Goal: Information Seeking & Learning: Understand process/instructions

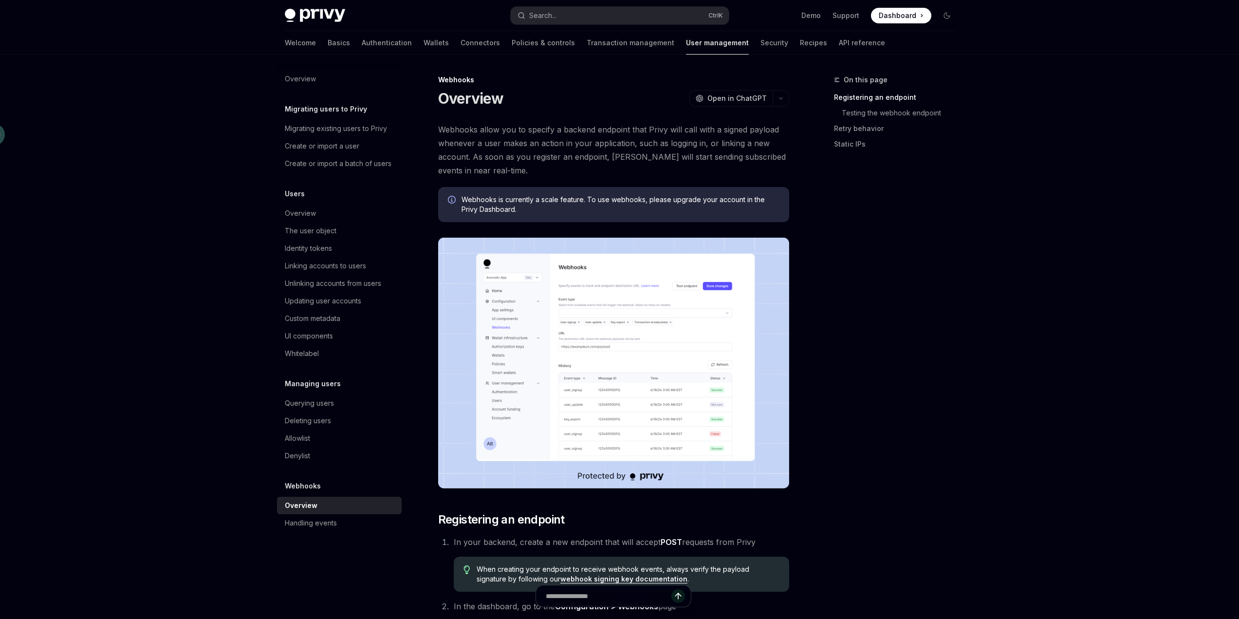
click at [475, 129] on span "Webhooks allow you to specify a backend endpoint that Privy will call with a si…" at bounding box center [613, 150] width 351 height 55
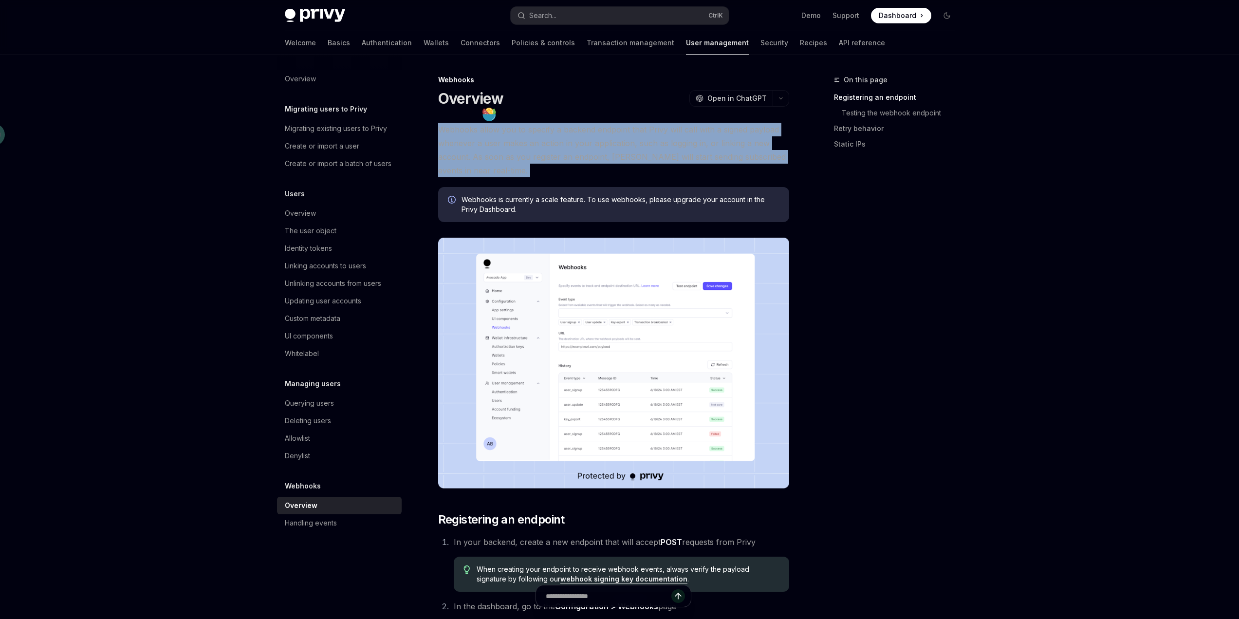
click at [475, 129] on span "Webhooks allow you to specify a backend endpoint that Privy will call with a si…" at bounding box center [613, 150] width 351 height 55
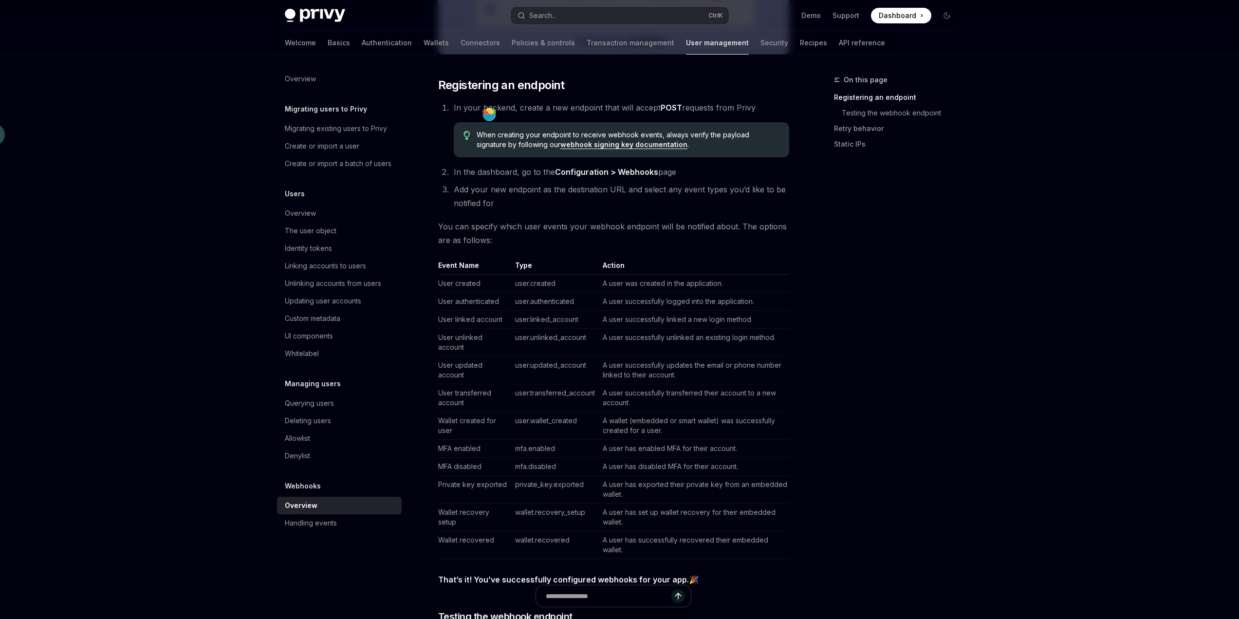
scroll to position [487, 0]
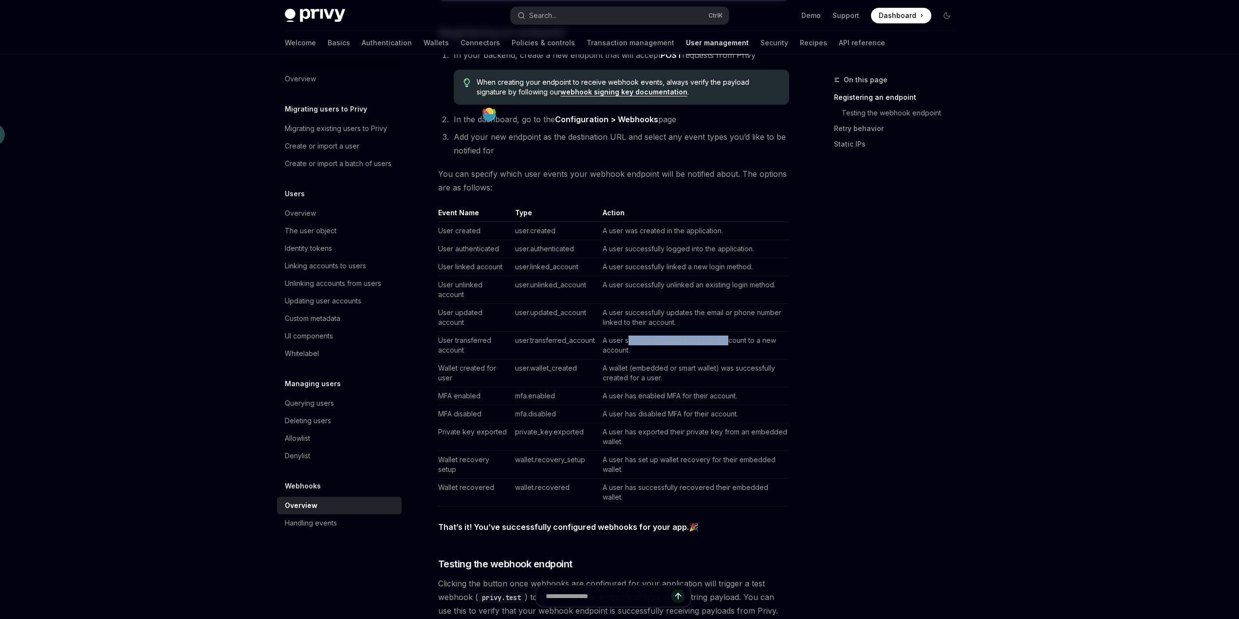
drag, startPoint x: 630, startPoint y: 341, endPoint x: 728, endPoint y: 337, distance: 98.4
click at [728, 337] on td "A user successfully transferred their account to a new account." at bounding box center [694, 345] width 190 height 28
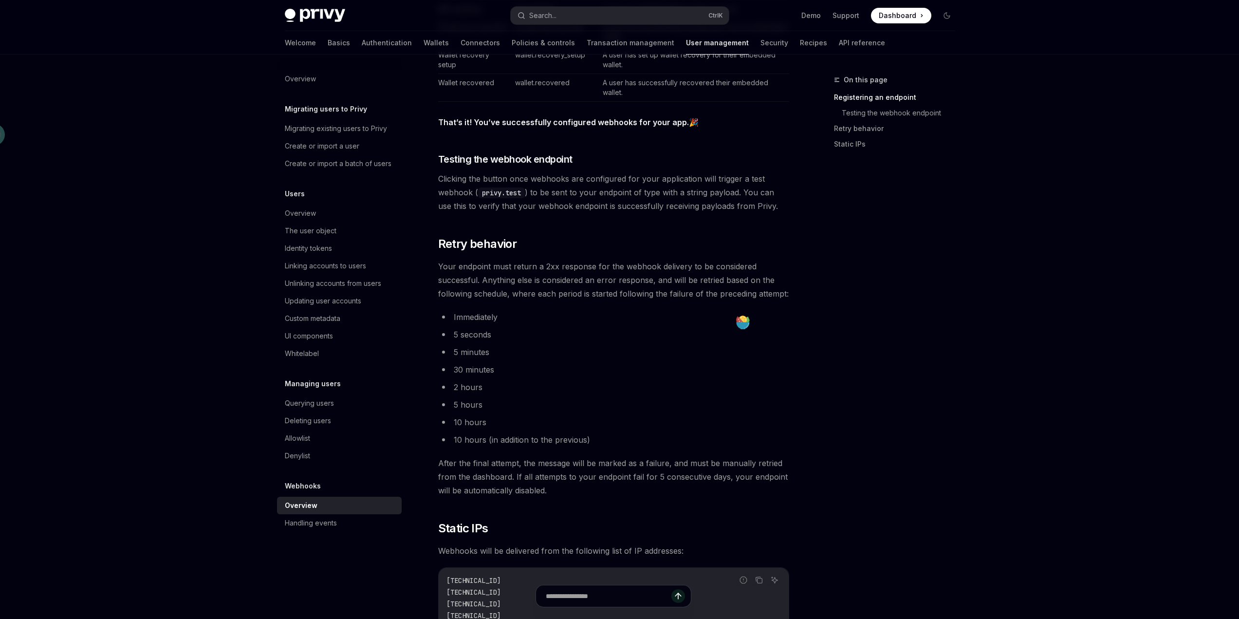
scroll to position [974, 0]
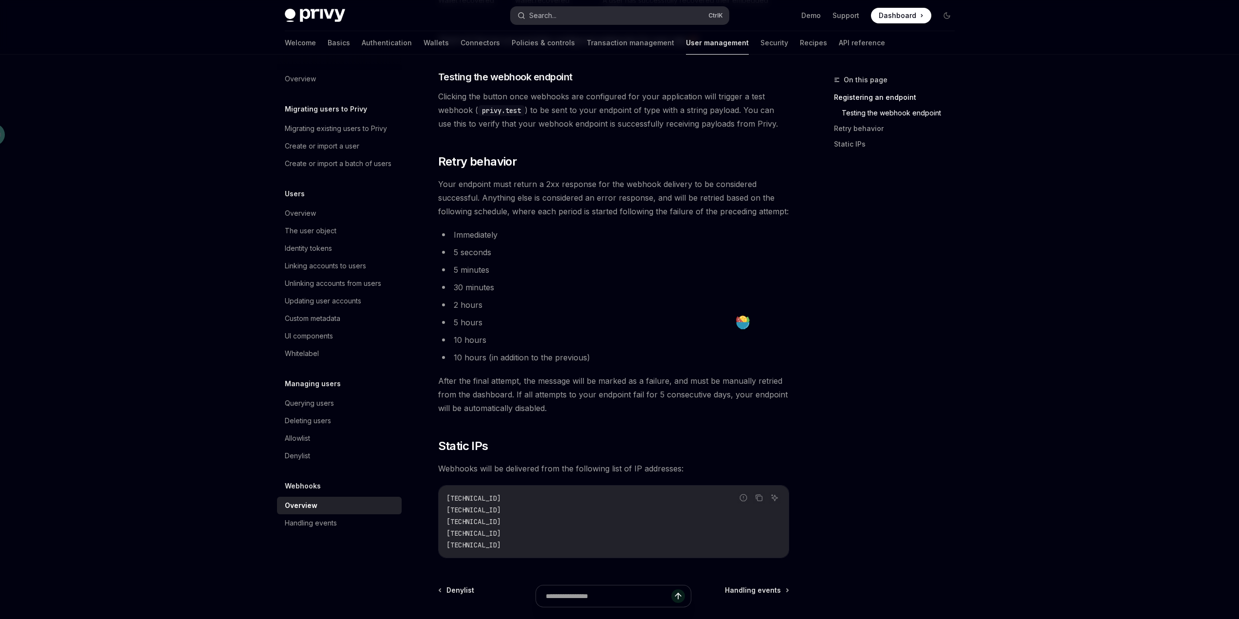
click at [549, 9] on button "Search... Ctrl K" at bounding box center [620, 16] width 218 height 18
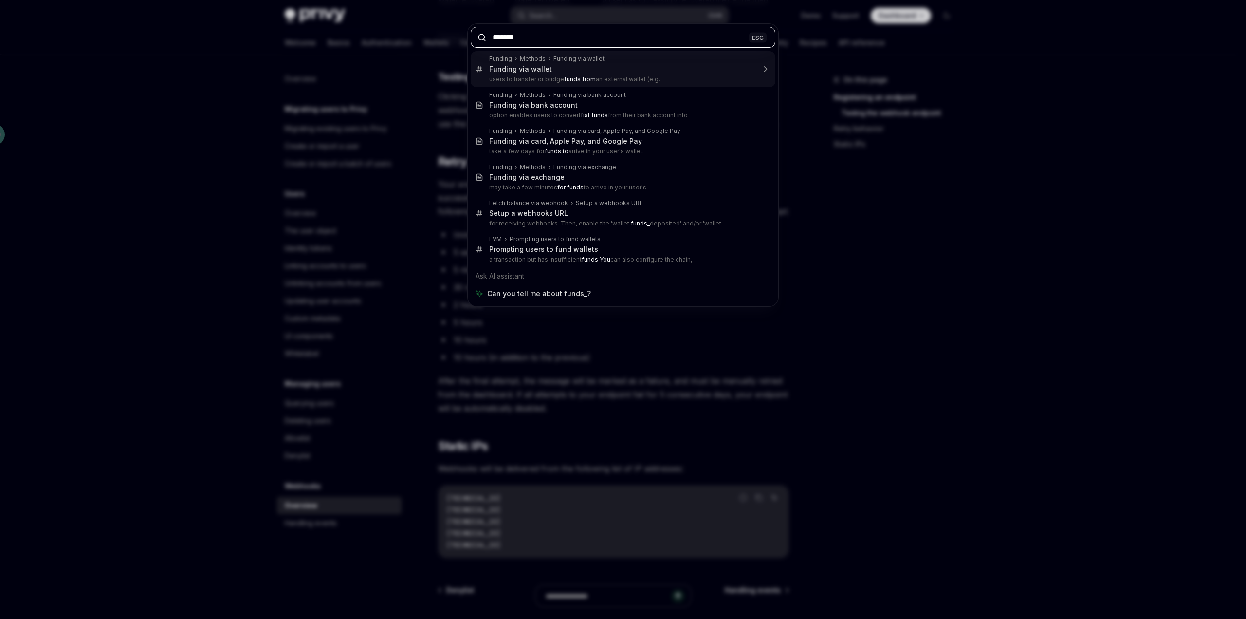
type input "********"
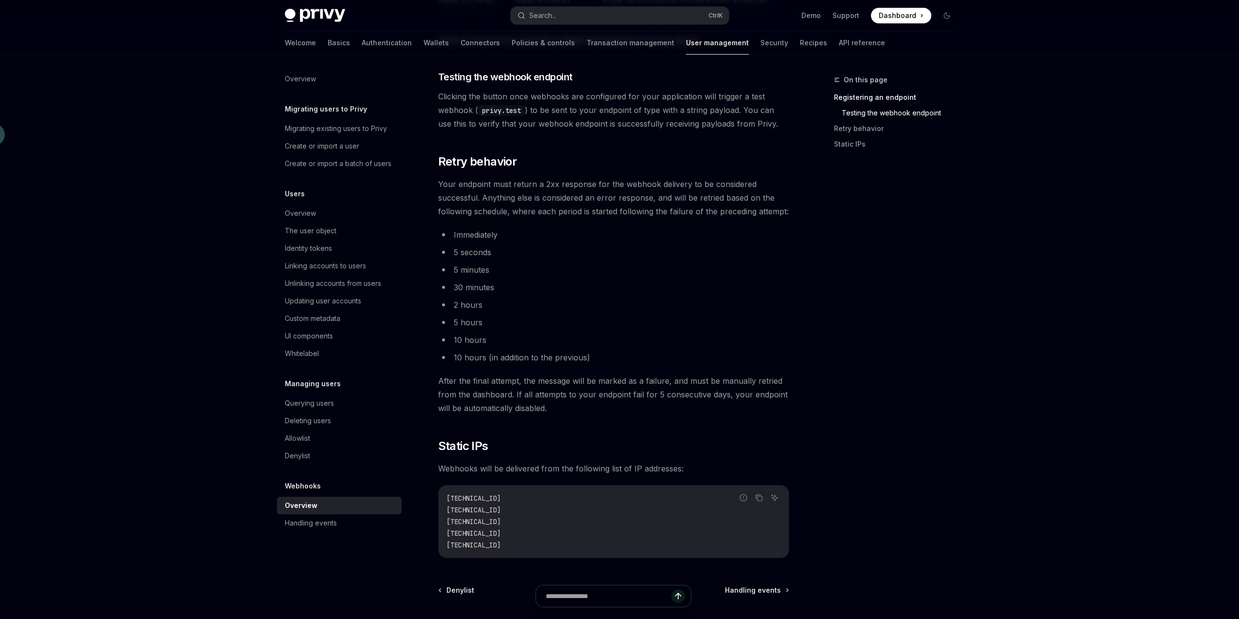
type textarea "*"
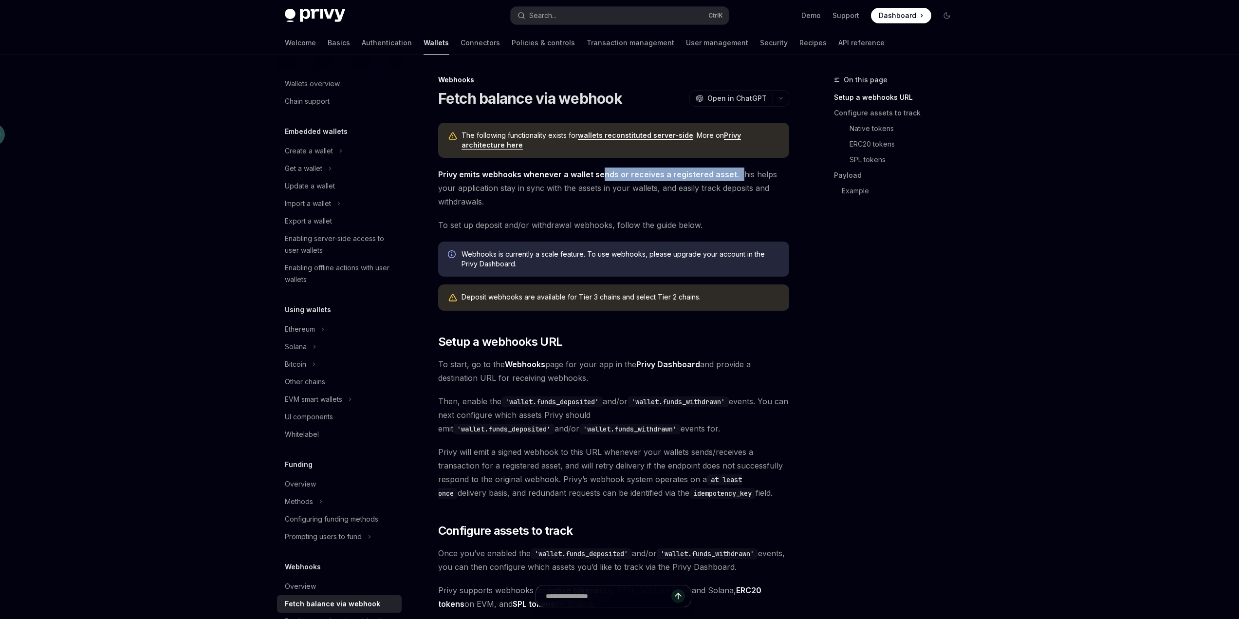
drag, startPoint x: 604, startPoint y: 175, endPoint x: 734, endPoint y: 180, distance: 130.1
click at [734, 180] on span "Privy emits webhooks whenever a wallet sends or receives a registered asset. Th…" at bounding box center [613, 187] width 351 height 41
drag, startPoint x: 484, startPoint y: 190, endPoint x: 556, endPoint y: 191, distance: 72.0
click at [556, 191] on span "Privy emits webhooks whenever a wallet sends or receives a registered asset. Th…" at bounding box center [613, 187] width 351 height 41
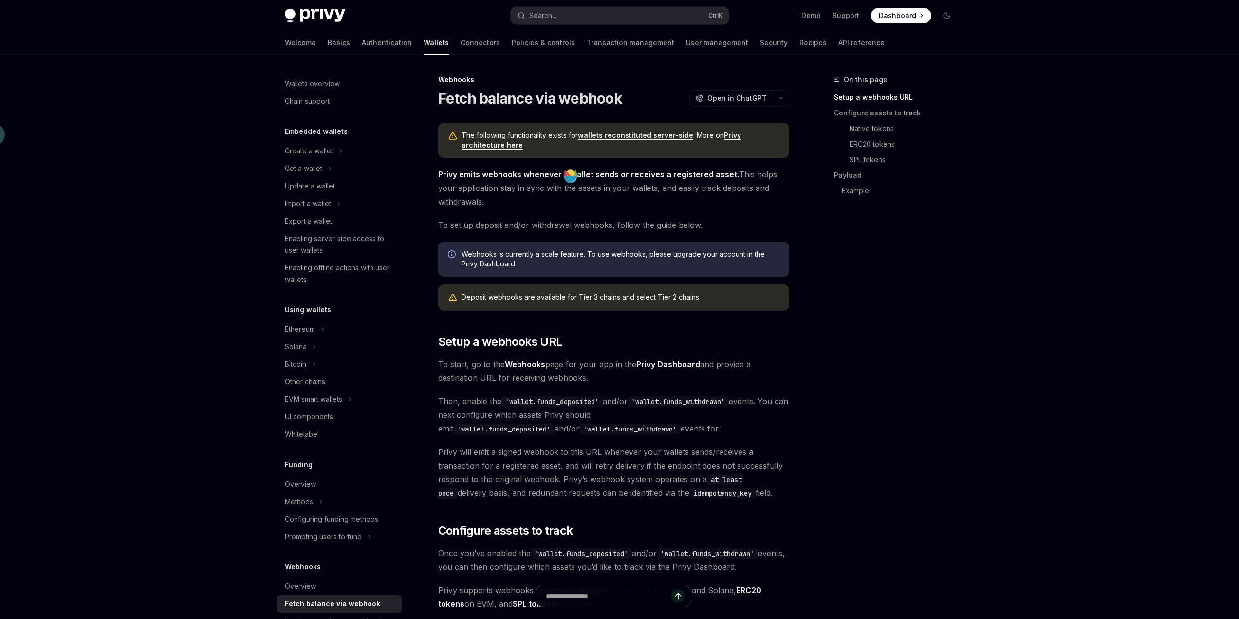
click at [556, 195] on span "Privy emits webhooks whenever a wallet sends or receives a registered asset. Th…" at bounding box center [613, 187] width 351 height 41
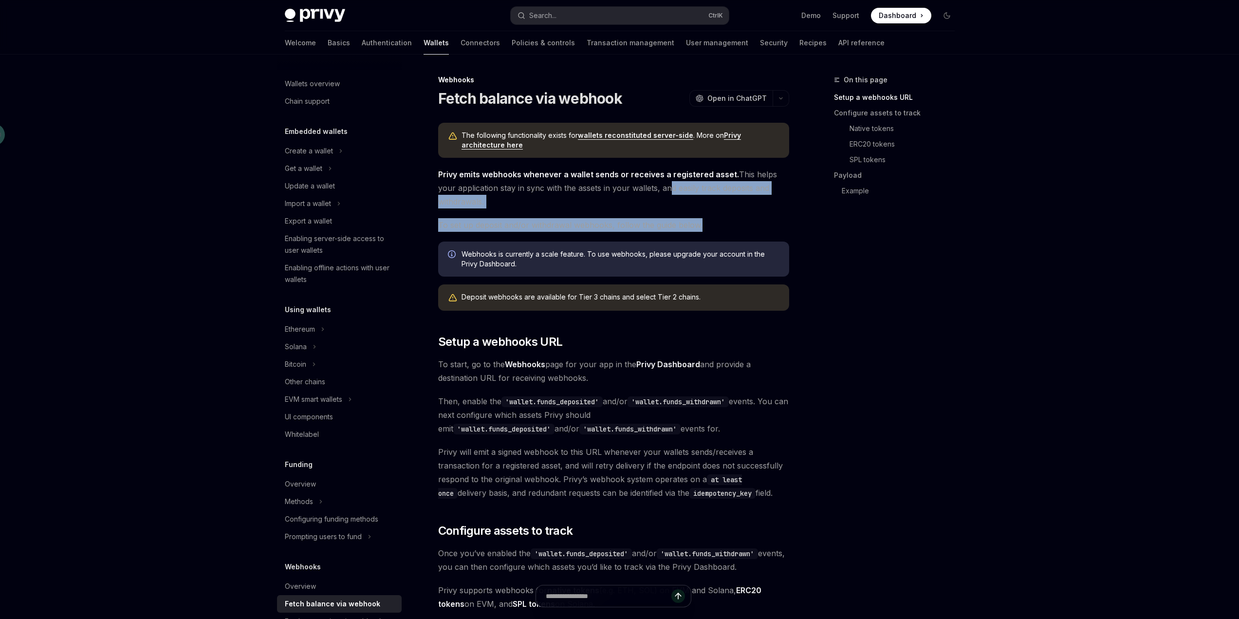
drag, startPoint x: 664, startPoint y: 190, endPoint x: 728, endPoint y: 211, distance: 67.1
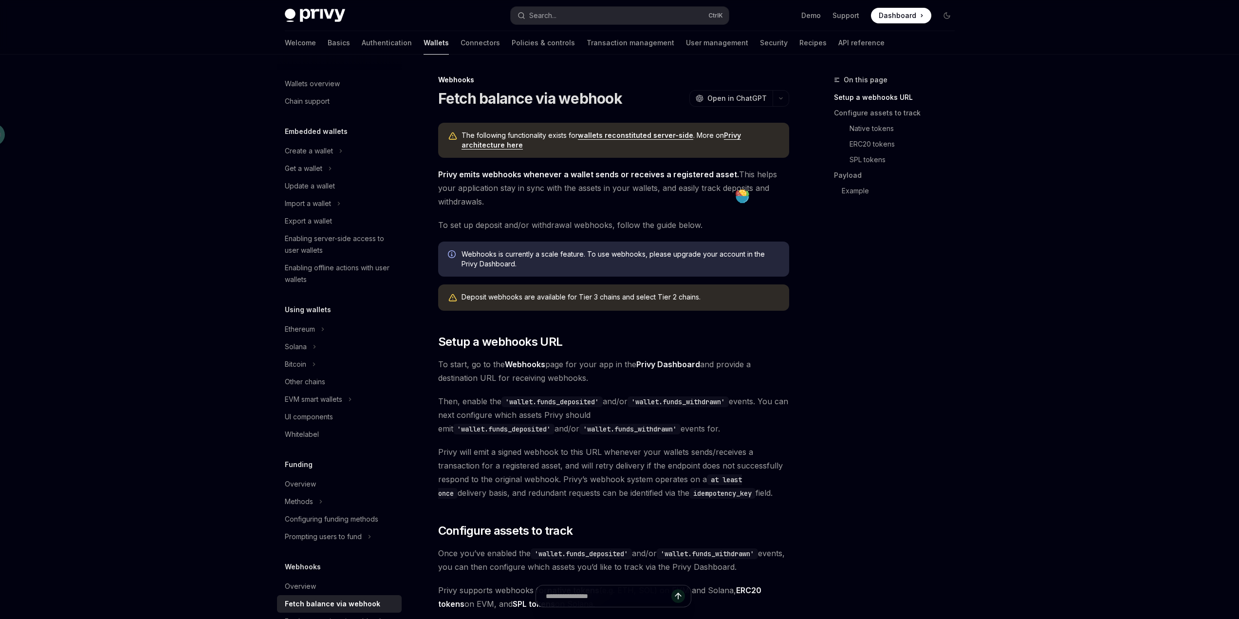
drag, startPoint x: 506, startPoint y: 254, endPoint x: 585, endPoint y: 248, distance: 79.0
click at [585, 248] on div "Webhooks is currently a scale feature. To use webhooks, please upgrade your acc…" at bounding box center [613, 258] width 351 height 35
click at [547, 274] on div "Webhooks is currently a scale feature. To use webhooks, please upgrade your acc…" at bounding box center [613, 258] width 351 height 35
drag, startPoint x: 501, startPoint y: 300, endPoint x: 628, endPoint y: 290, distance: 127.9
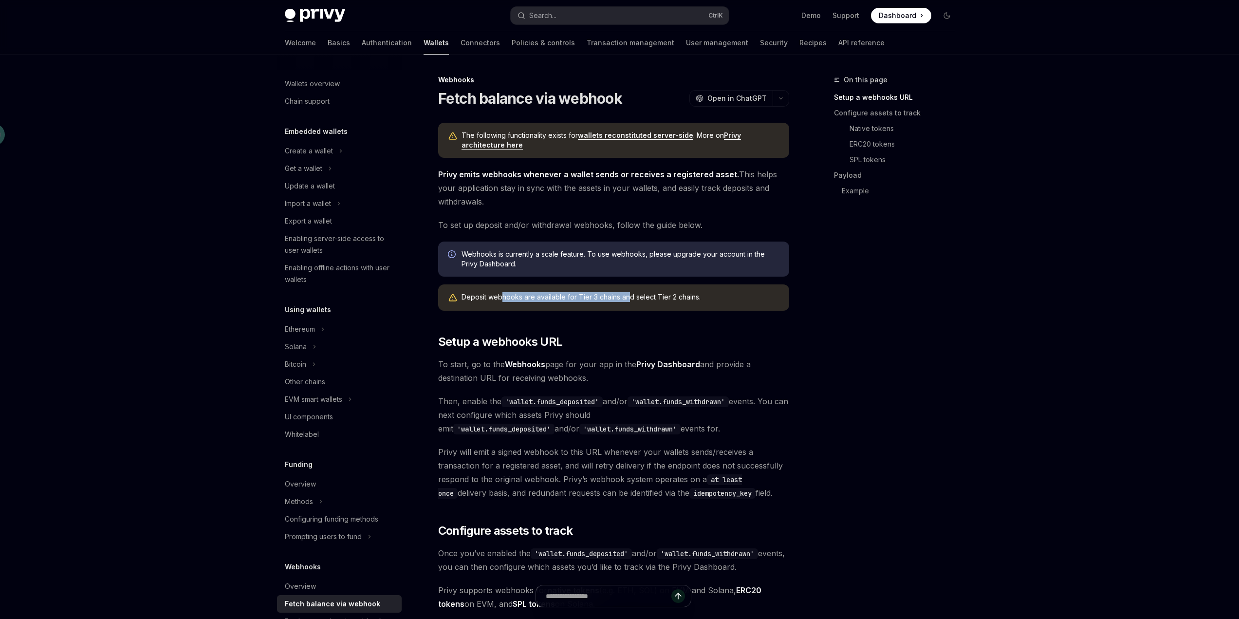
click at [628, 290] on div "Deposit webhooks are available for Tier 3 chains and select Tier 2 chains." at bounding box center [613, 297] width 351 height 26
click at [699, 299] on div "Deposit webhooks are available for Tier 3 chains and select Tier 2 chains." at bounding box center [620, 297] width 318 height 11
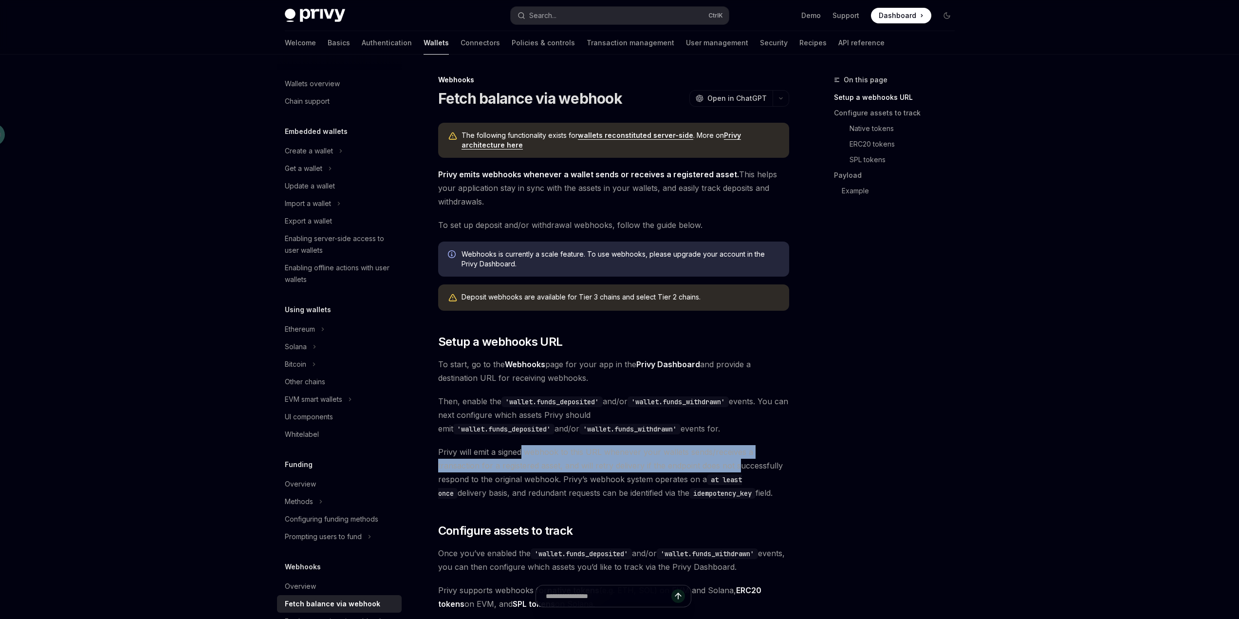
drag, startPoint x: 523, startPoint y: 452, endPoint x: 740, endPoint y: 462, distance: 217.8
click at [740, 462] on span "Privy will emit a signed webhook to this URL whenever your wallets sends/receiv…" at bounding box center [613, 472] width 351 height 55
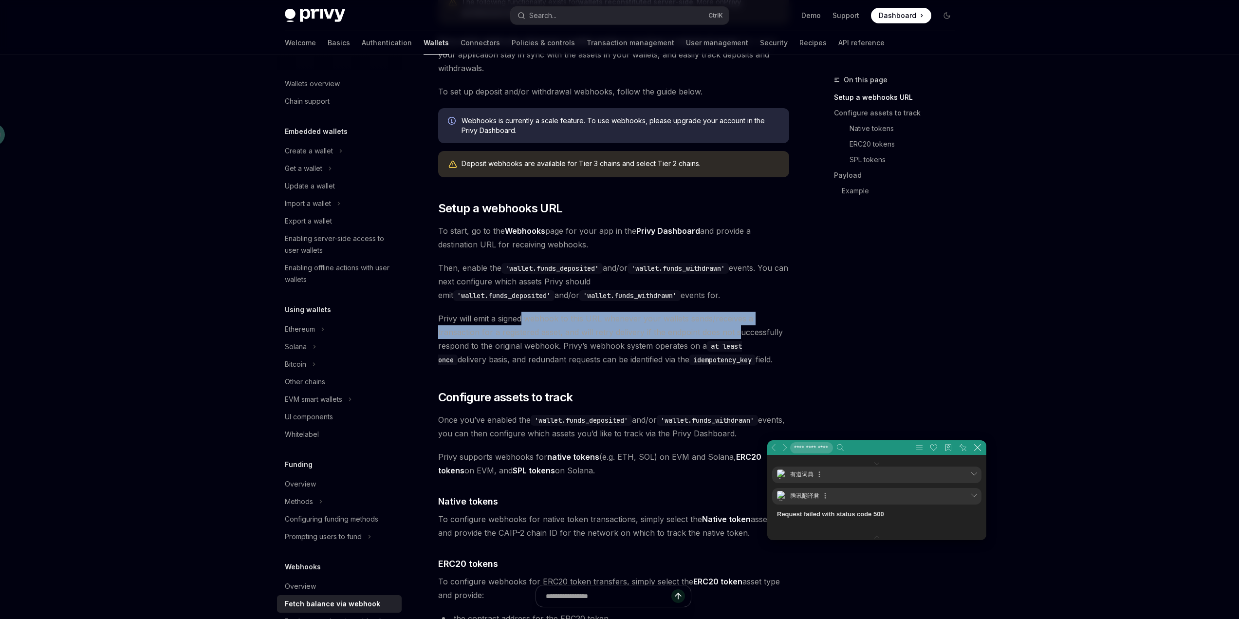
scroll to position [97, 0]
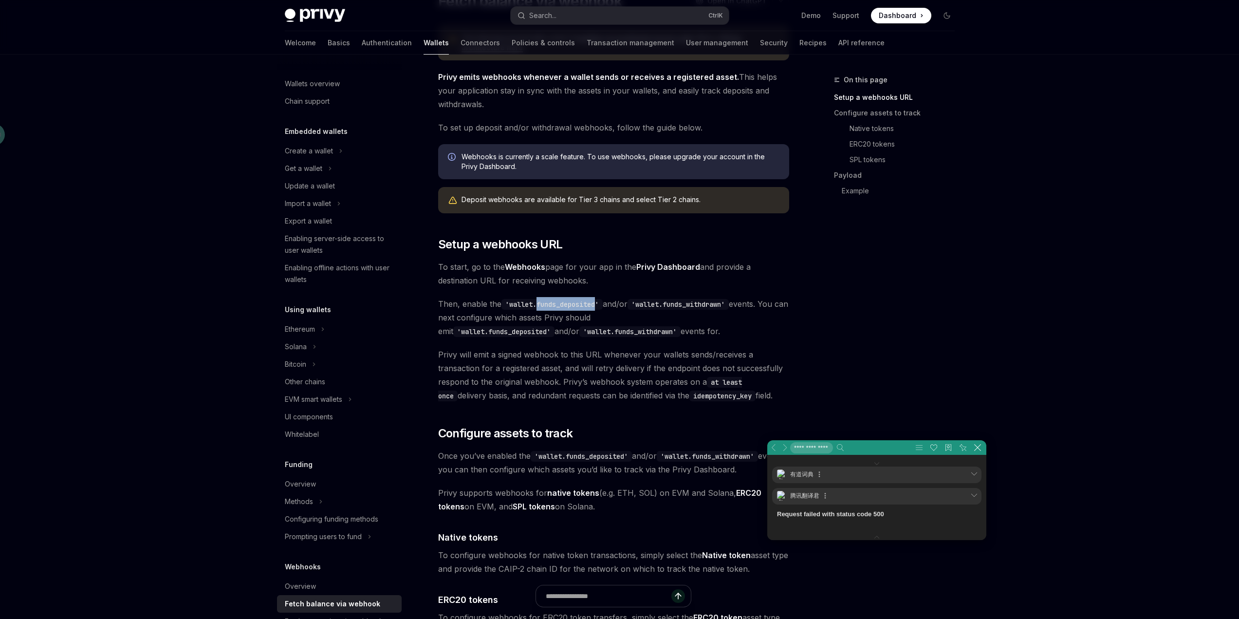
drag, startPoint x: 539, startPoint y: 303, endPoint x: 599, endPoint y: 305, distance: 59.9
click at [599, 305] on code "'wallet.funds_deposited'" at bounding box center [551, 304] width 101 height 11
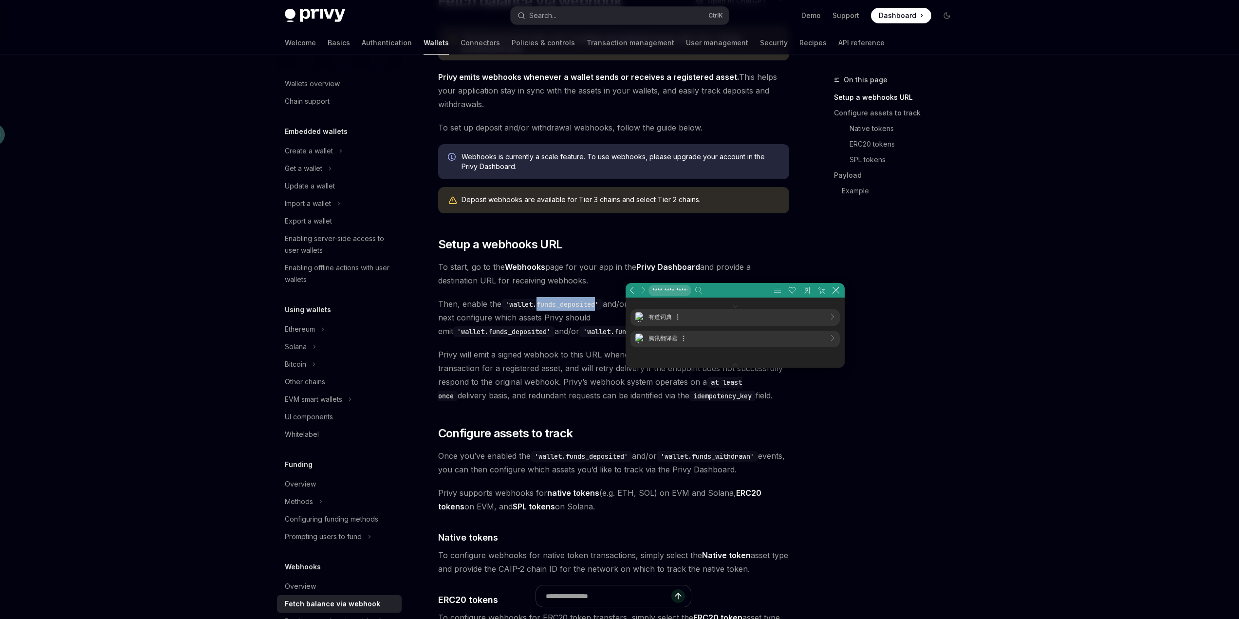
scroll to position [7, 294]
copy code "funds_deposited"
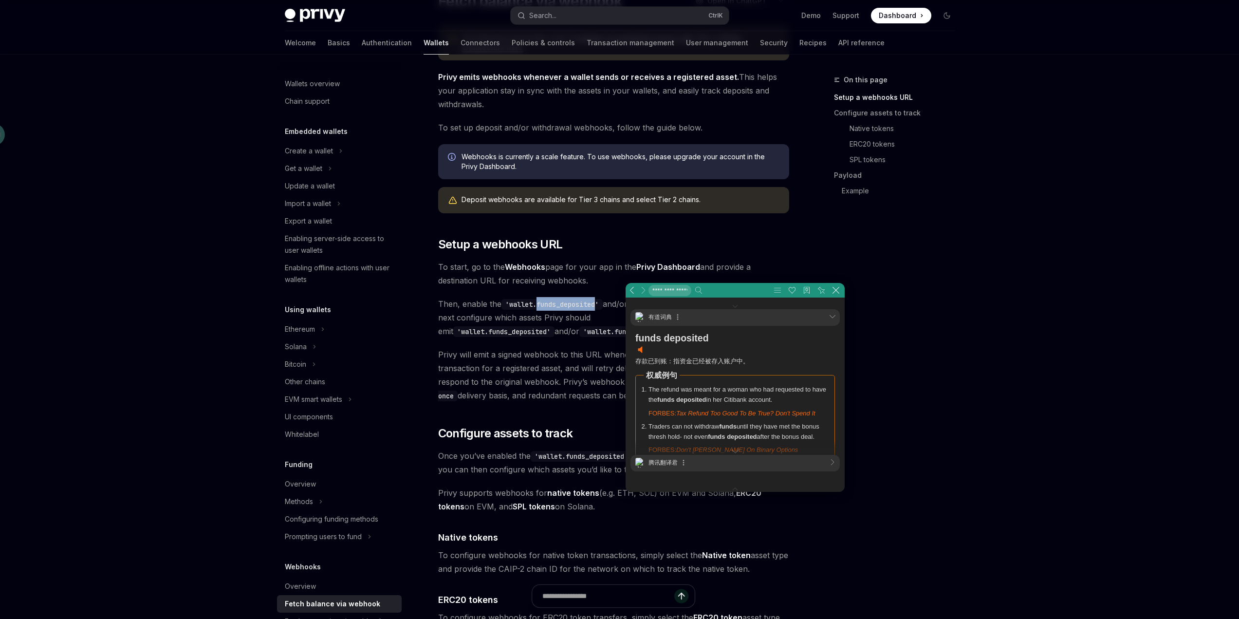
scroll to position [30, 294]
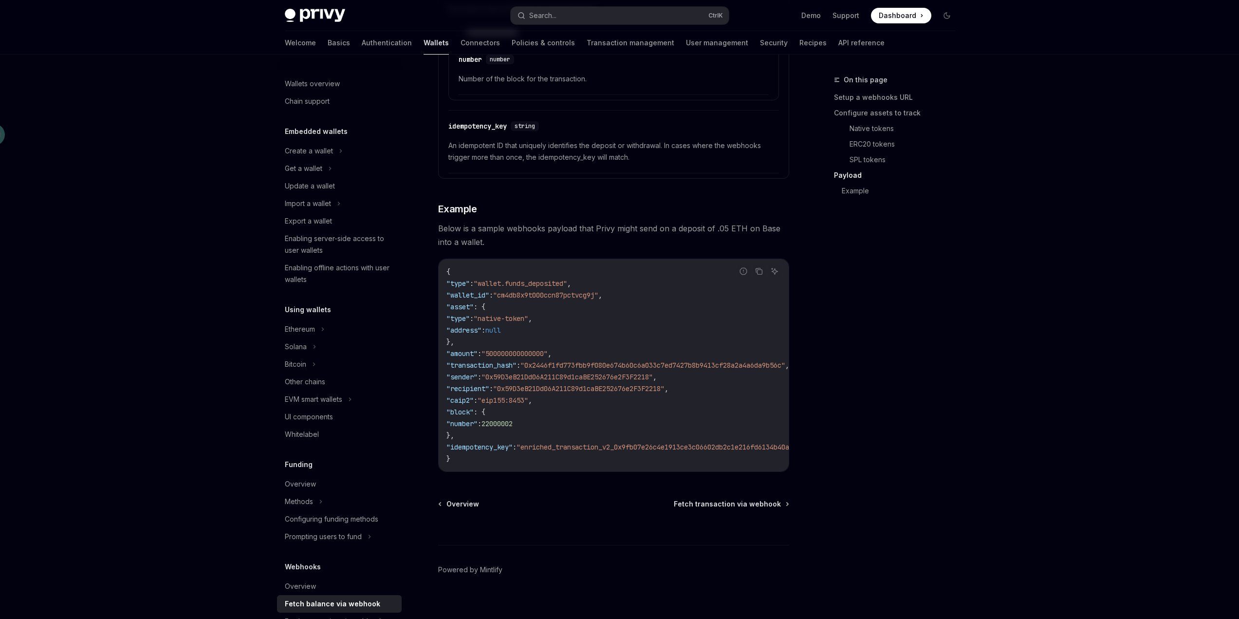
scroll to position [1593, 0]
